Goal: Entertainment & Leisure: Consume media (video, audio)

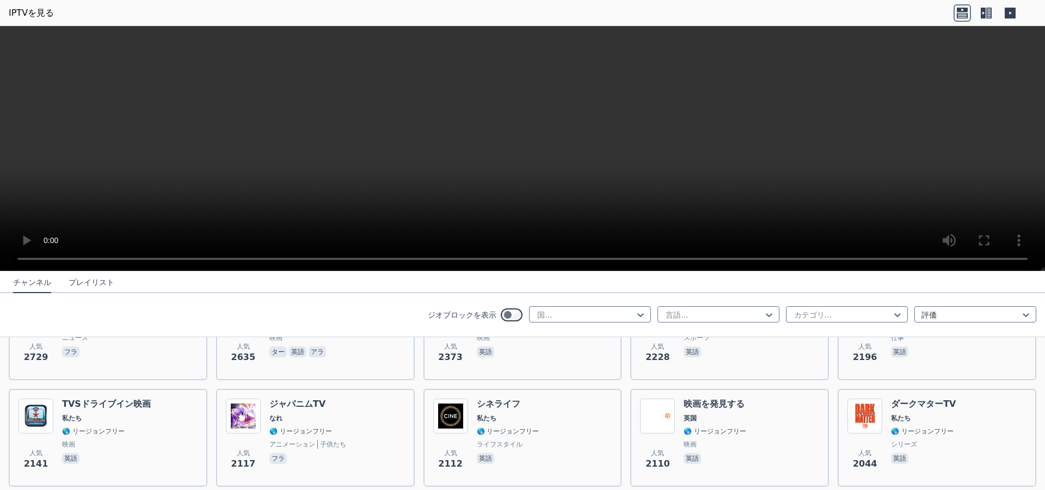
scroll to position [508, 0]
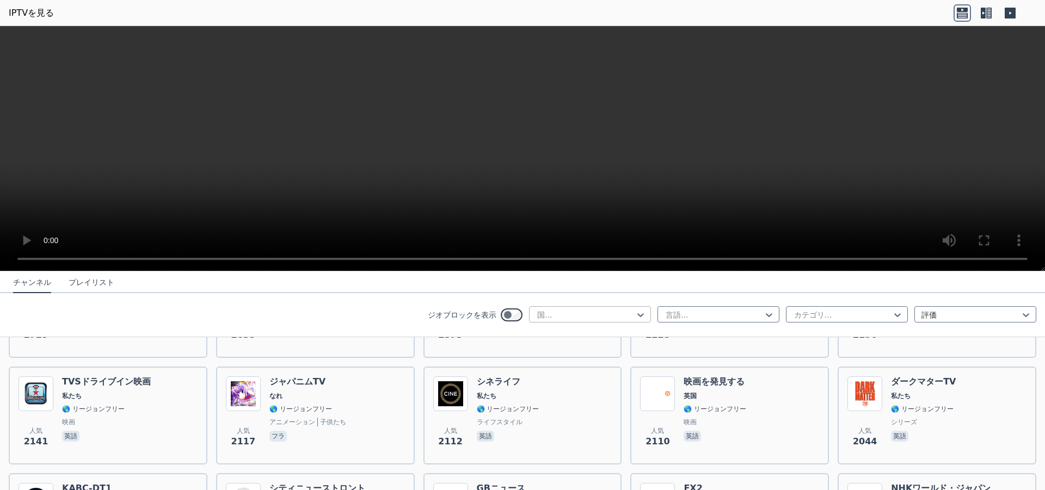
click at [574, 318] on div at bounding box center [585, 315] width 99 height 11
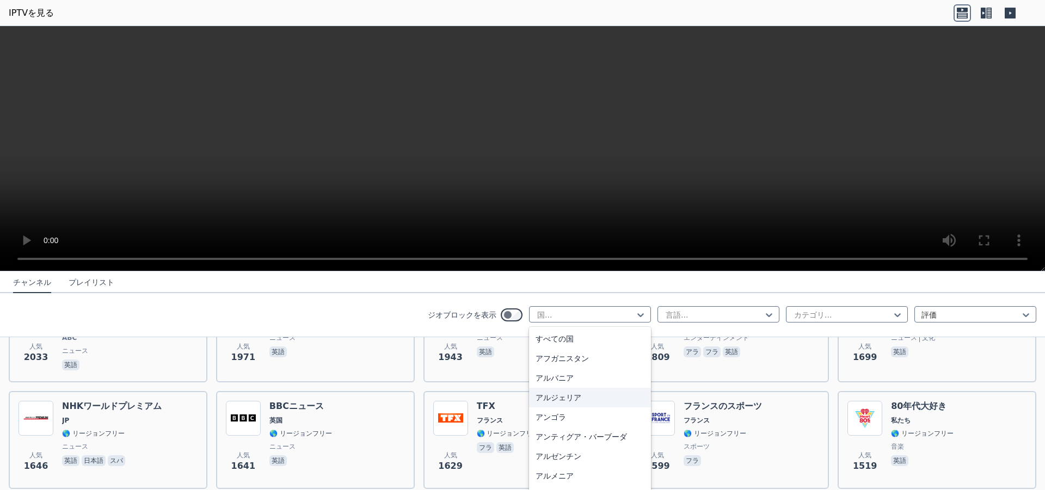
click at [965, 326] on div "ジオブロックを表示 国... 言語... カテゴリ... 評価" at bounding box center [522, 315] width 1045 height 44
click at [979, 317] on div at bounding box center [970, 315] width 99 height 11
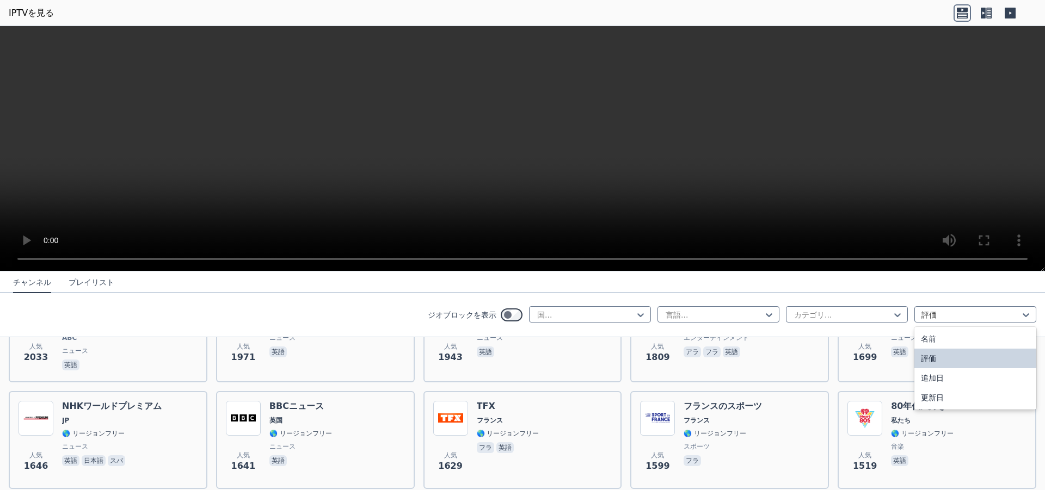
click at [957, 359] on div "評価" at bounding box center [975, 359] width 122 height 20
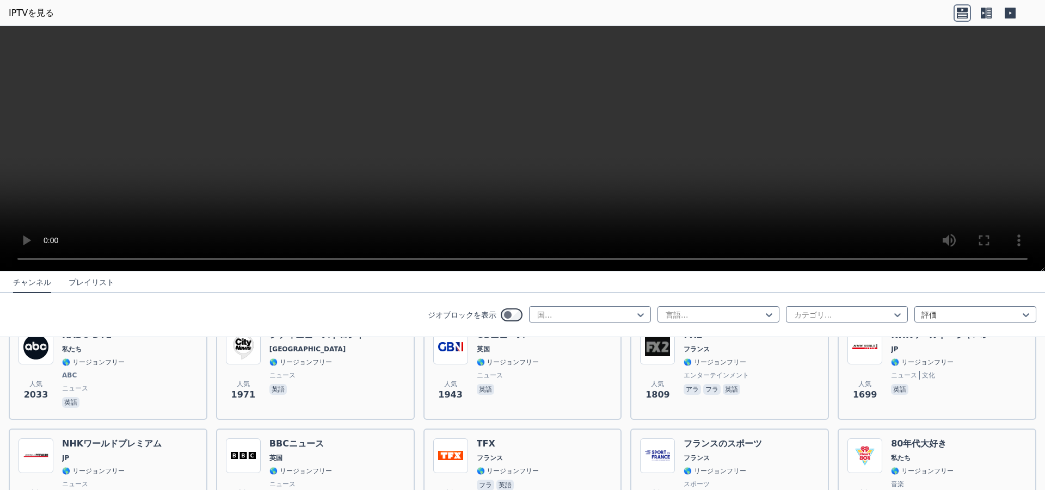
scroll to position [734, 0]
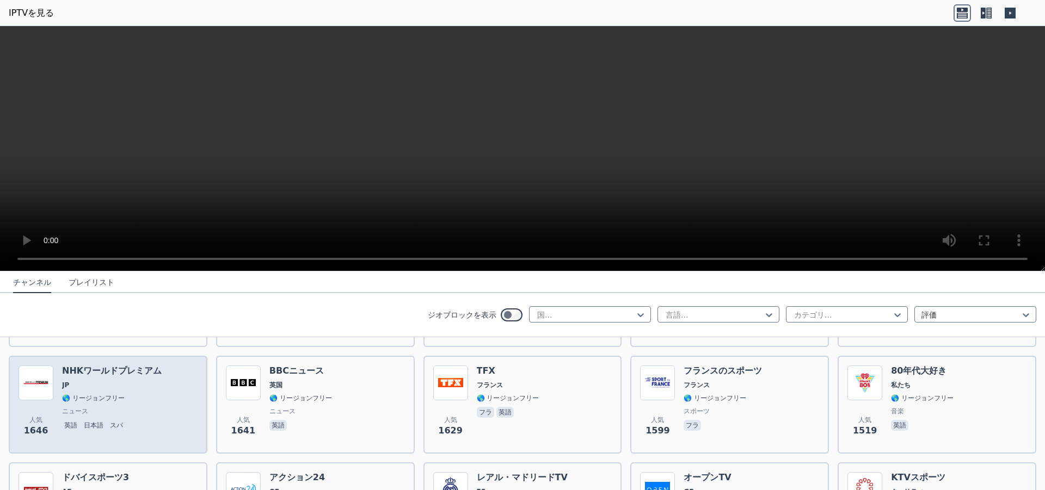
click at [96, 375] on font "NHKワールドプレミアム" at bounding box center [112, 371] width 100 height 10
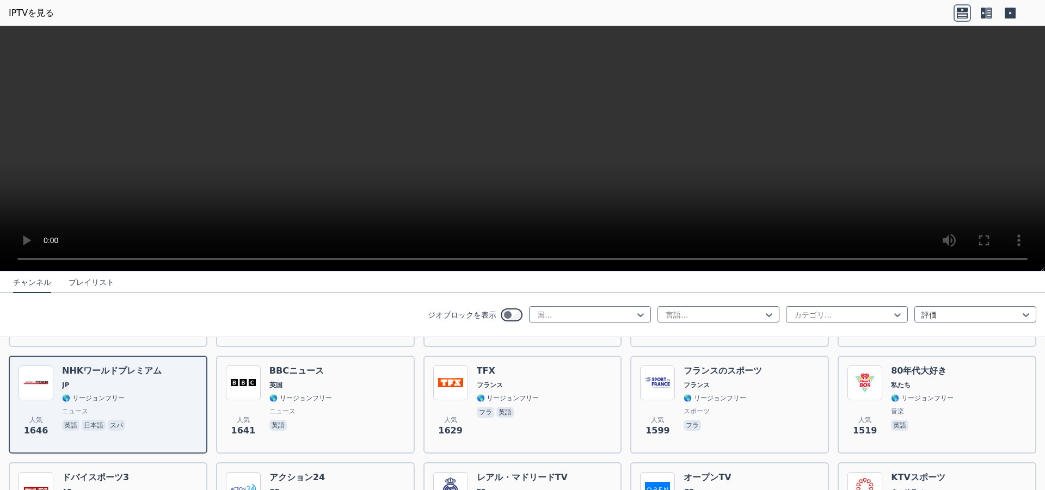
click at [79, 281] on font "プレイリスト" at bounding box center [92, 282] width 46 height 9
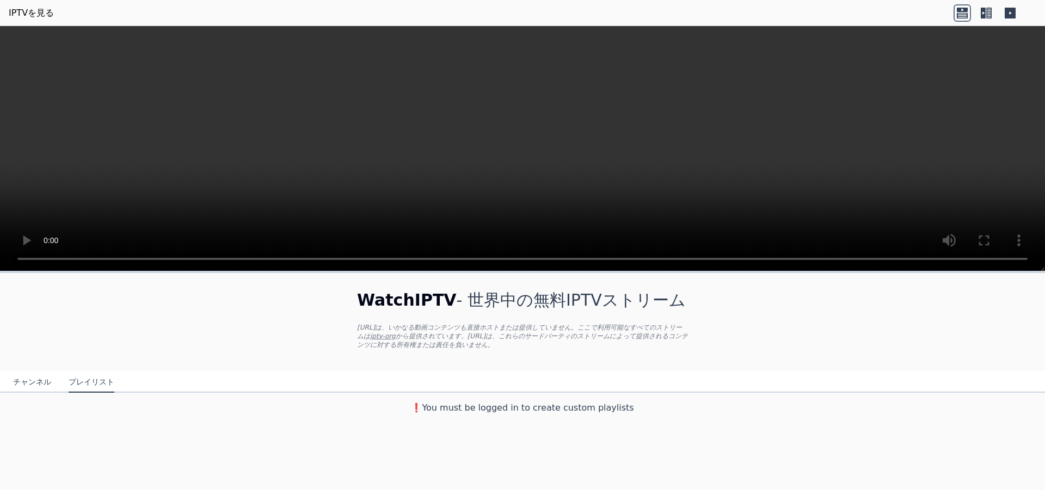
scroll to position [0, 0]
click at [27, 384] on font "チャンネル" at bounding box center [32, 382] width 38 height 9
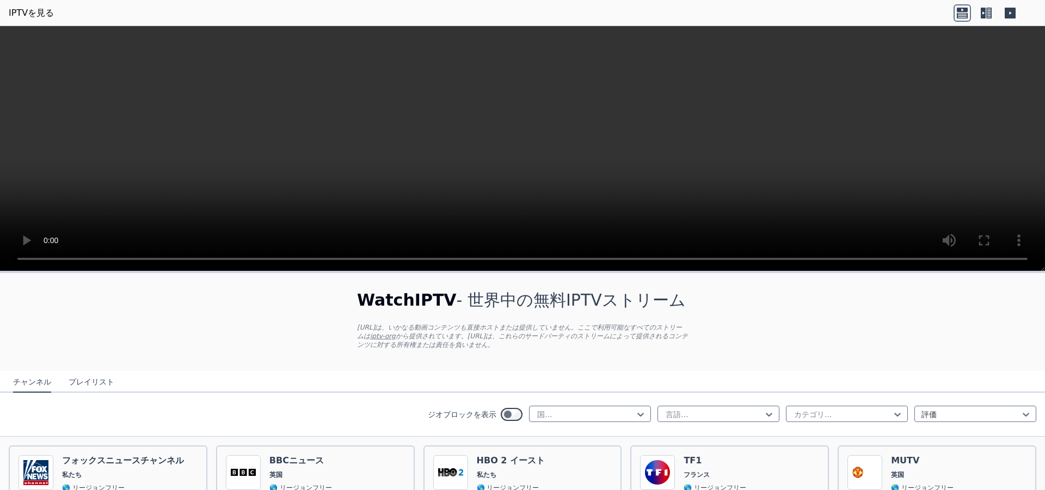
click at [940, 109] on video at bounding box center [522, 148] width 1045 height 245
click at [985, 10] on icon at bounding box center [982, 13] width 5 height 11
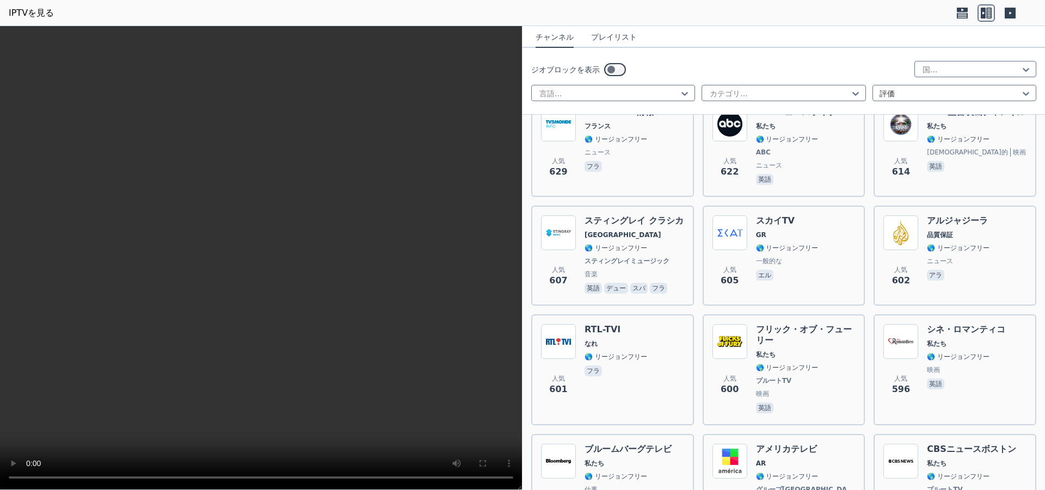
scroll to position [4570, 0]
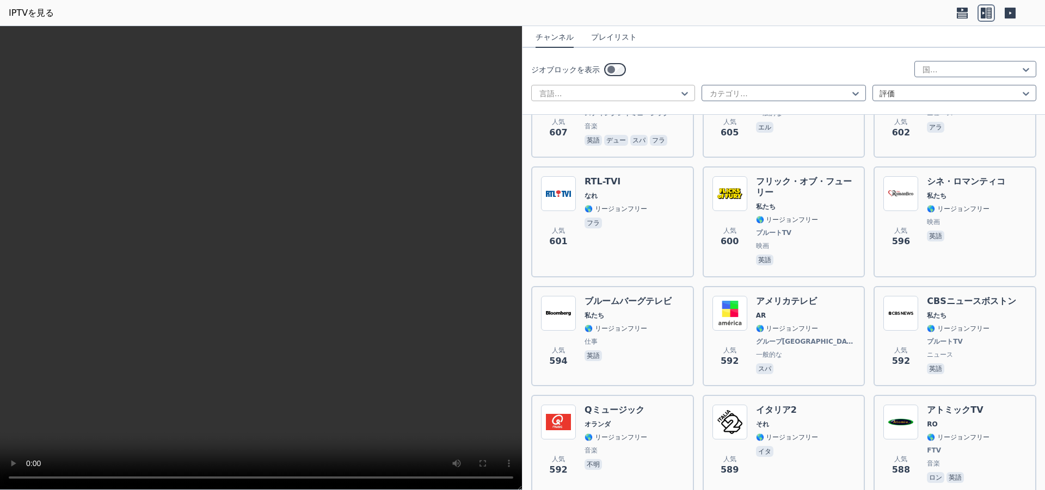
click at [649, 92] on div at bounding box center [608, 93] width 141 height 11
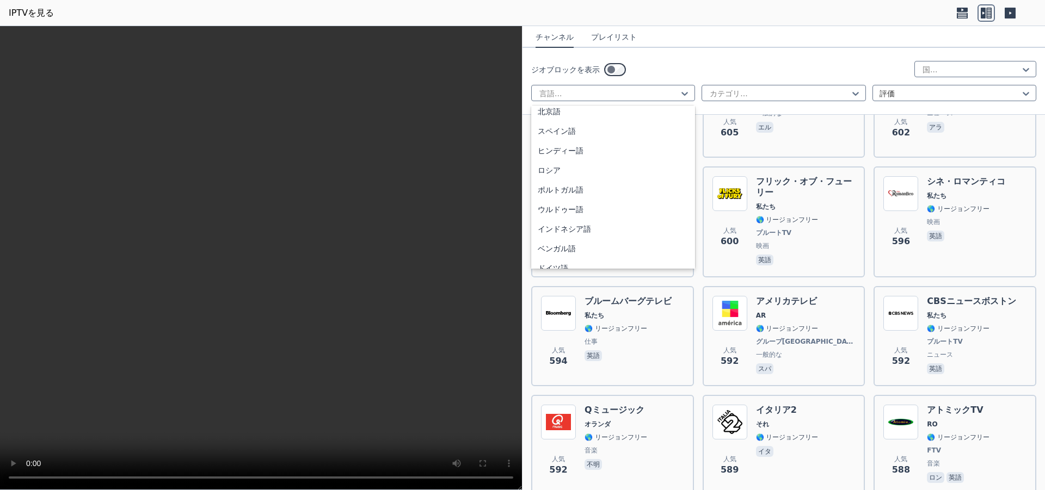
scroll to position [0, 0]
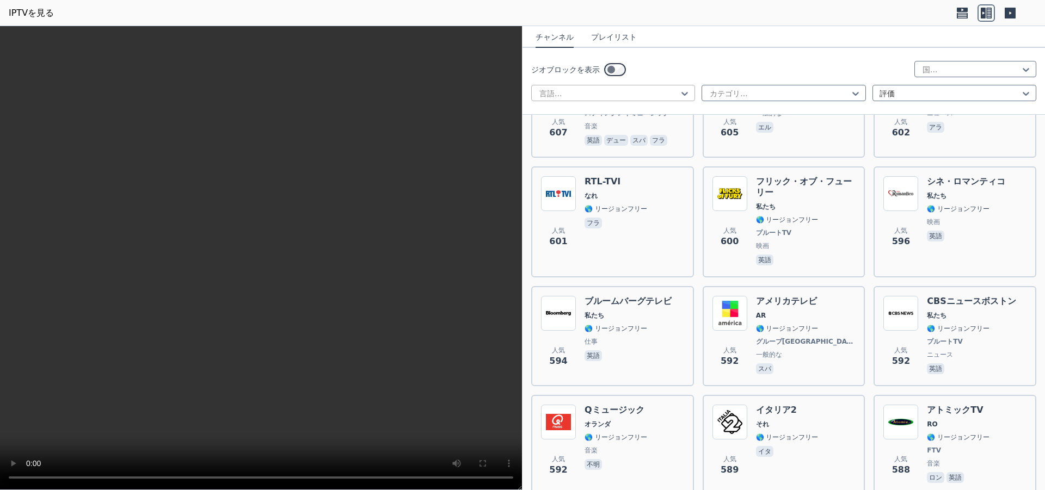
drag, startPoint x: 687, startPoint y: 137, endPoint x: 689, endPoint y: 85, distance: 51.7
click at [689, 83] on div "ジオブロックを表示 国... 言語... カテゴリ... 評価" at bounding box center [783, 81] width 522 height 67
drag, startPoint x: 687, startPoint y: 90, endPoint x: 682, endPoint y: 98, distance: 9.2
click at [686, 90] on icon at bounding box center [684, 93] width 11 height 11
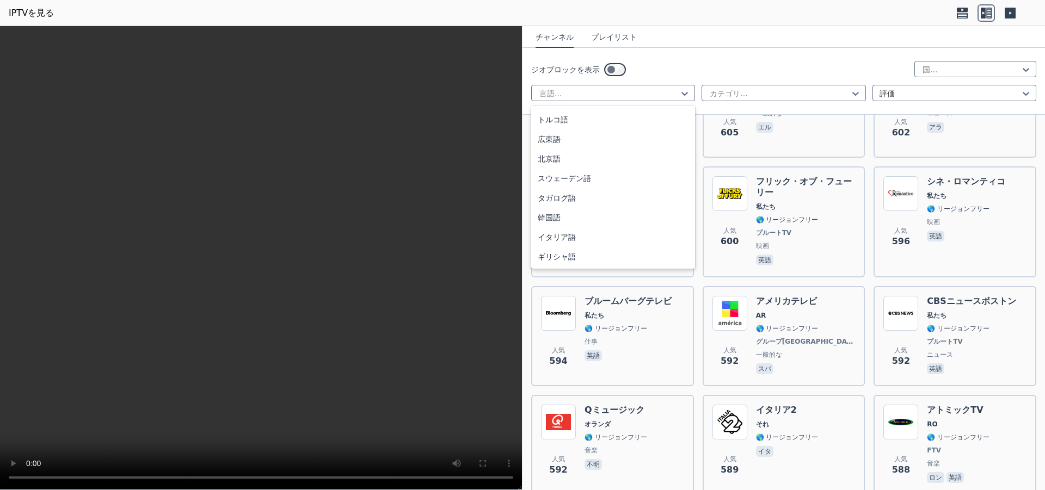
scroll to position [195, 0]
click at [538, 177] on font "日本語" at bounding box center [549, 177] width 23 height 9
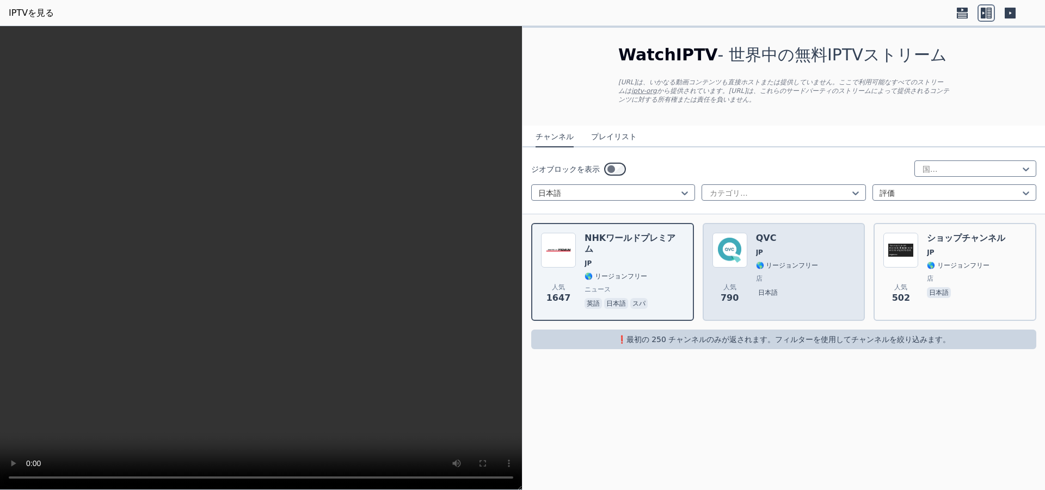
click at [838, 275] on div "人気 790 QVC JP 🌎 リージョンフリー 店 日本語" at bounding box center [783, 272] width 143 height 78
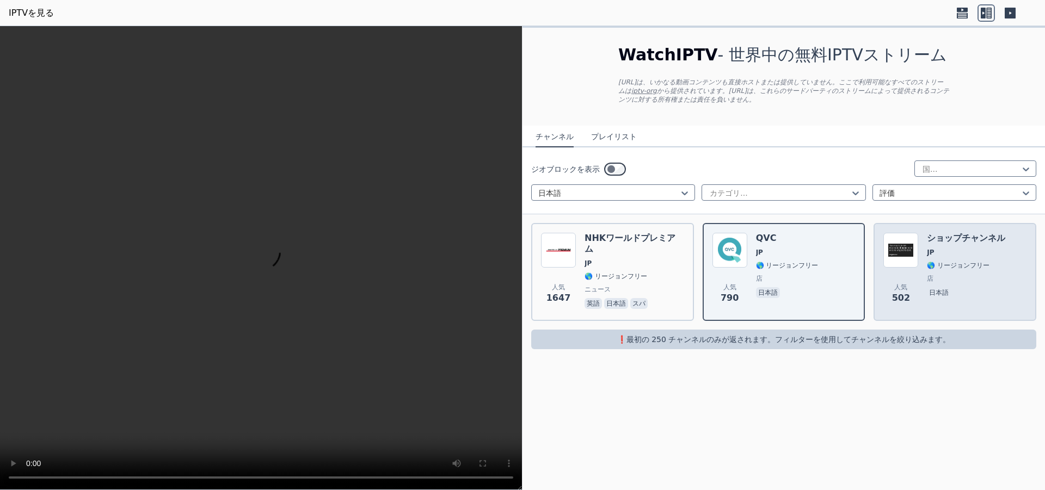
click at [948, 271] on div "ショップチャンネル JP 🌎 リージョンフリー 店 日本語" at bounding box center [966, 272] width 78 height 78
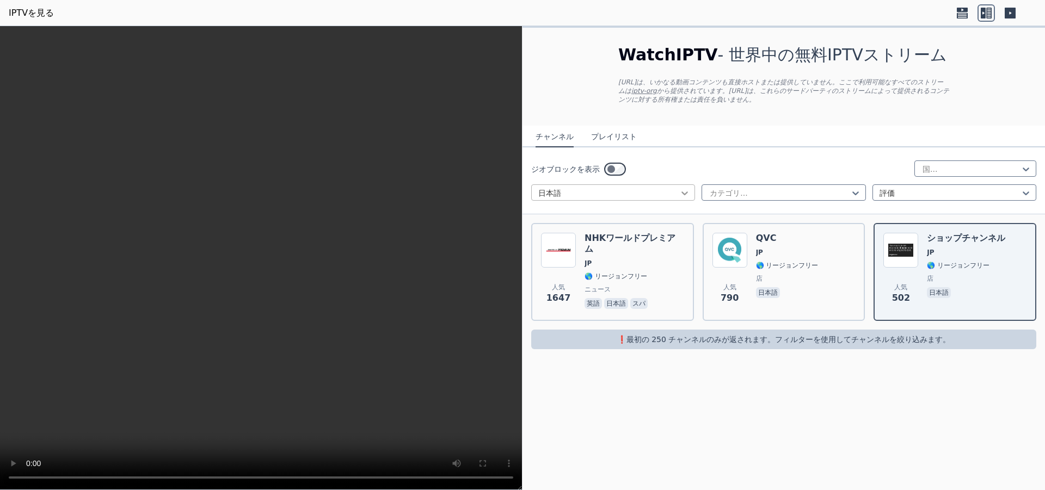
click at [682, 190] on icon at bounding box center [684, 193] width 11 height 11
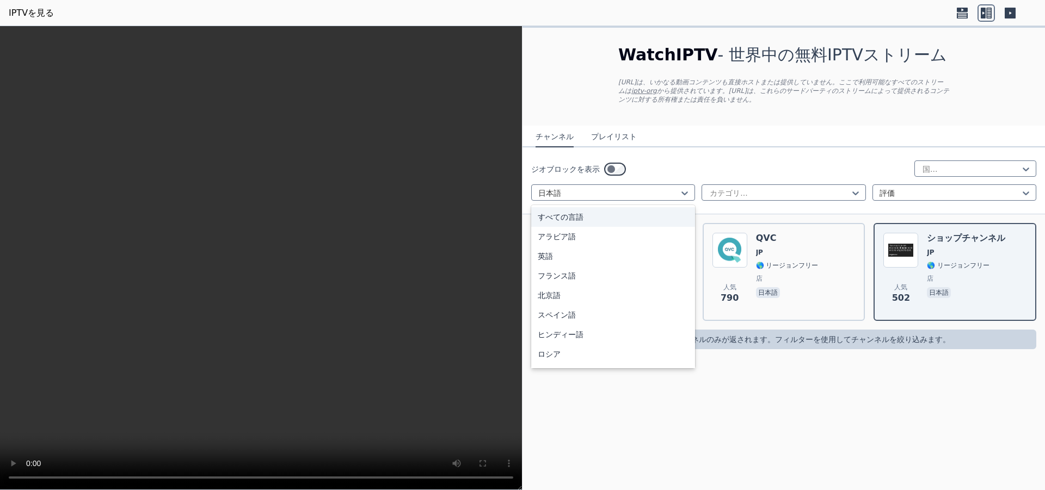
click at [648, 219] on div "すべての言語" at bounding box center [613, 217] width 164 height 20
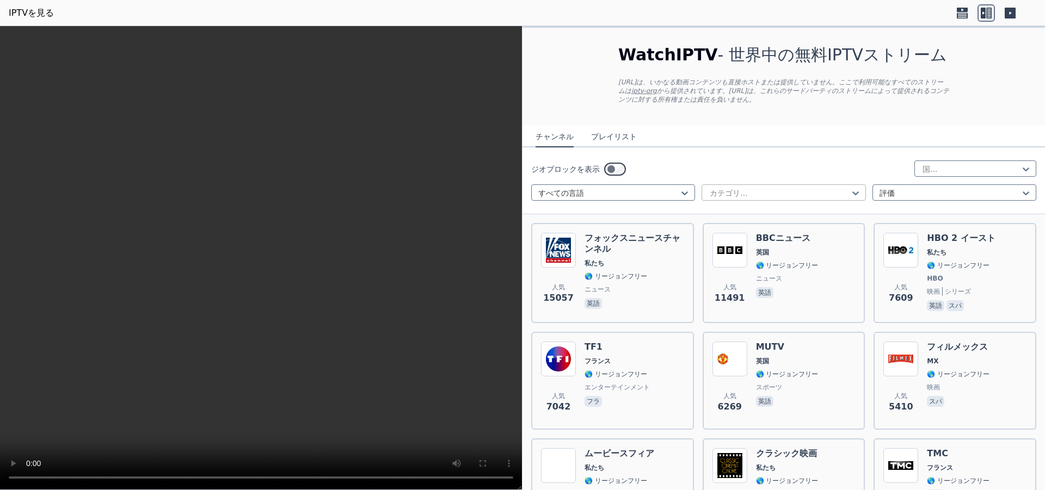
click at [780, 194] on div at bounding box center [778, 193] width 141 height 11
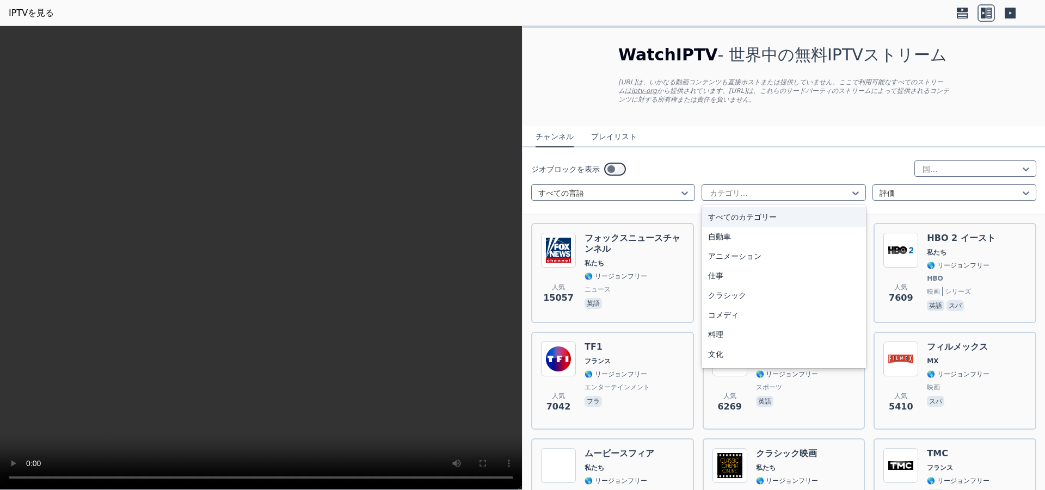
click at [857, 138] on nav "チャンネル プレイリスト" at bounding box center [783, 137] width 522 height 22
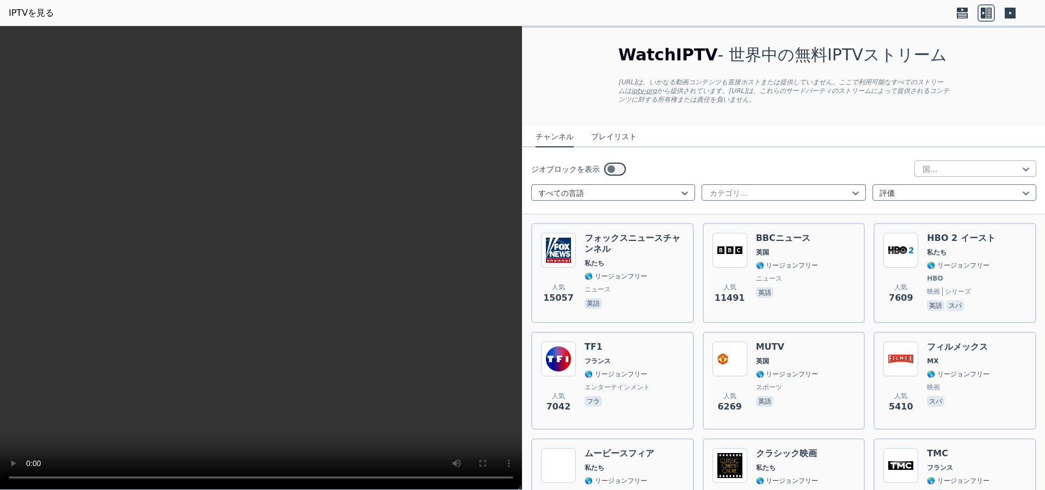
click at [941, 171] on div at bounding box center [970, 169] width 99 height 11
click at [939, 199] on div "北朝鮮" at bounding box center [975, 193] width 122 height 20
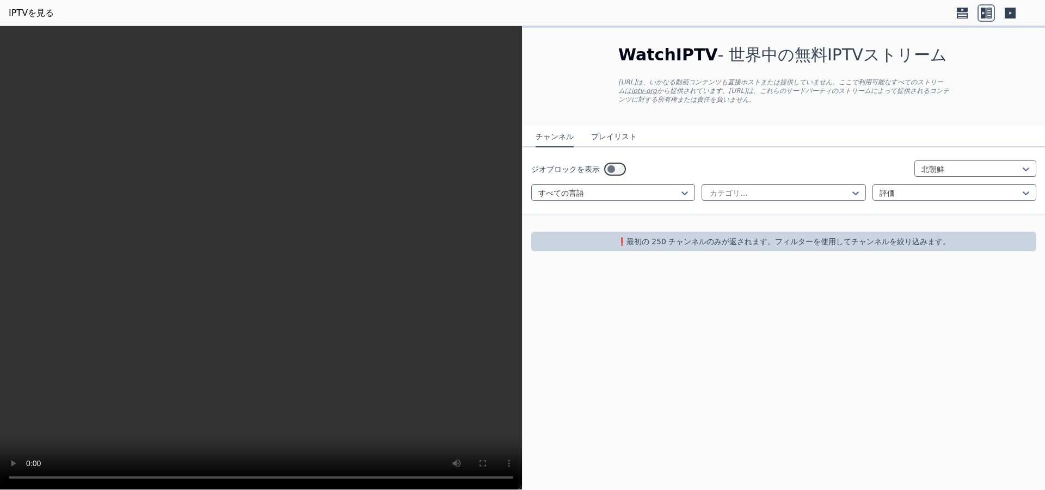
drag, startPoint x: 626, startPoint y: 215, endPoint x: 803, endPoint y: 164, distance: 183.7
drag, startPoint x: 803, startPoint y: 164, endPoint x: 732, endPoint y: 165, distance: 70.7
click at [732, 164] on div "ジオブロックを表示 北朝鮮" at bounding box center [783, 169] width 505 height 17
click at [936, 164] on div at bounding box center [970, 169] width 99 height 11
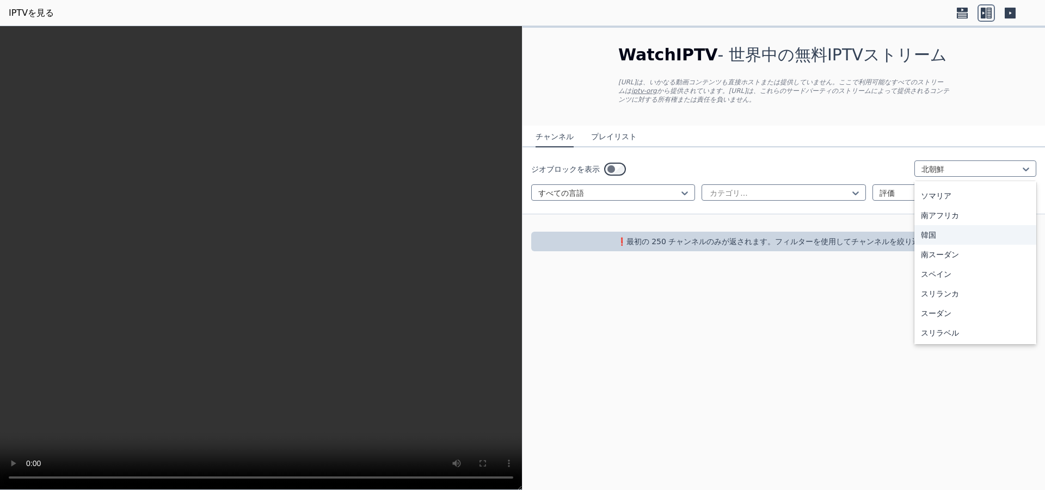
click at [944, 242] on div "韓国" at bounding box center [975, 235] width 122 height 20
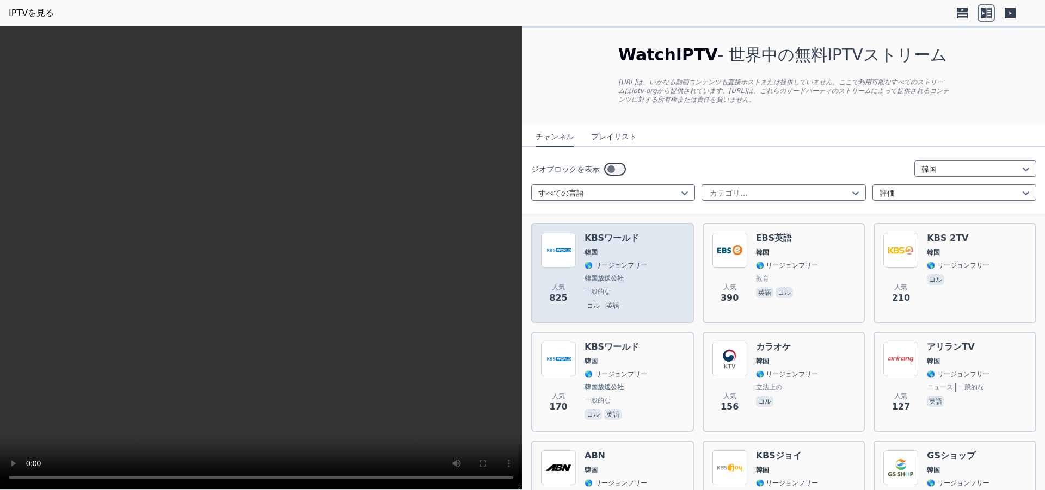
click at [581, 274] on div "人気 825 KBSワールド 韓国 🌎 リージョンフリー 韓国放送公社 一般的な コル 英語" at bounding box center [612, 273] width 143 height 81
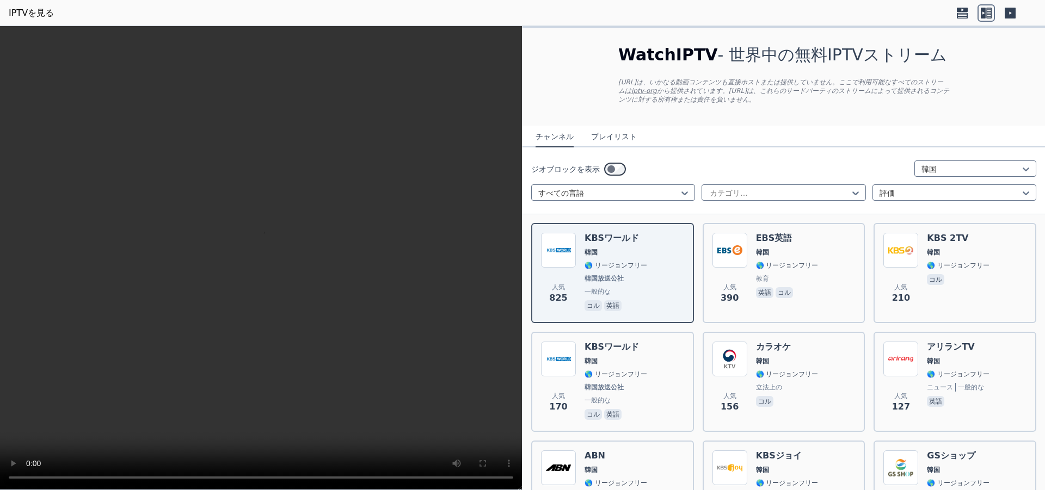
drag, startPoint x: 633, startPoint y: 258, endPoint x: 694, endPoint y: 322, distance: 88.1
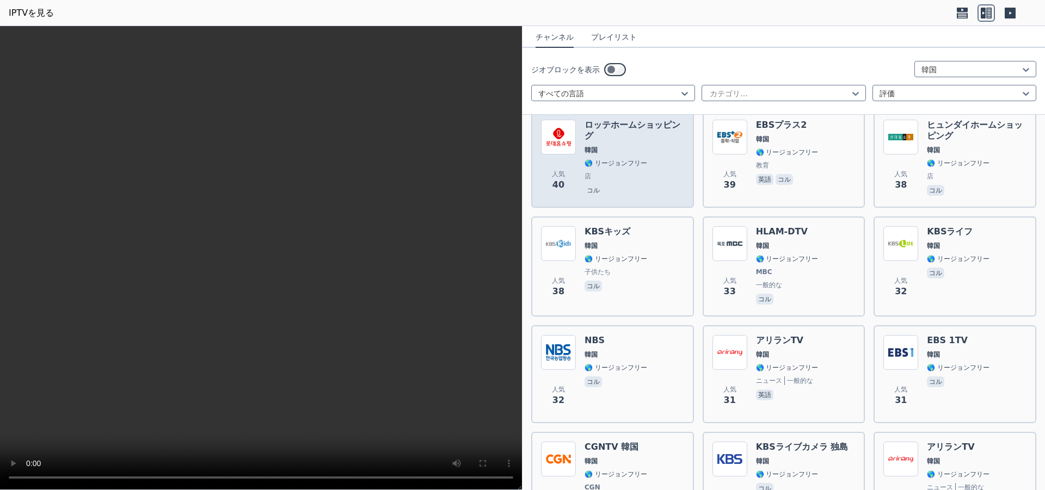
scroll to position [1016, 0]
